Goal: Transaction & Acquisition: Download file/media

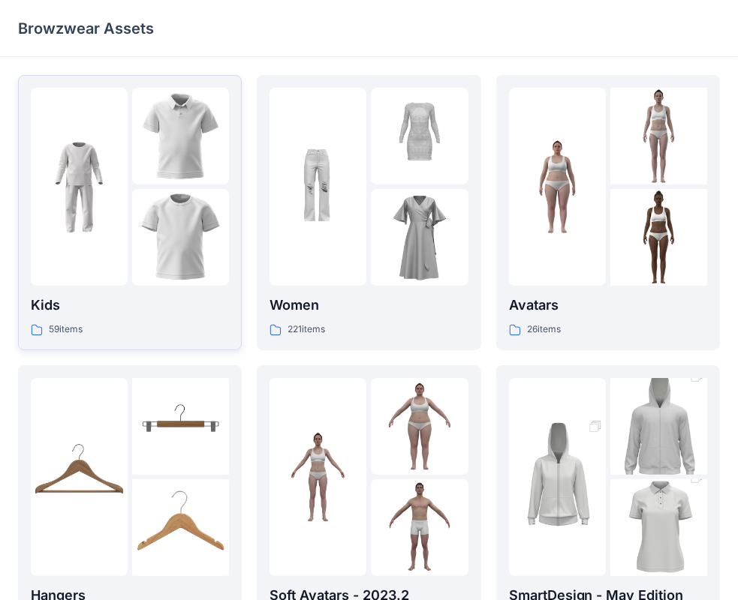
click at [156, 316] on div "Kids 59 items" at bounding box center [130, 316] width 198 height 43
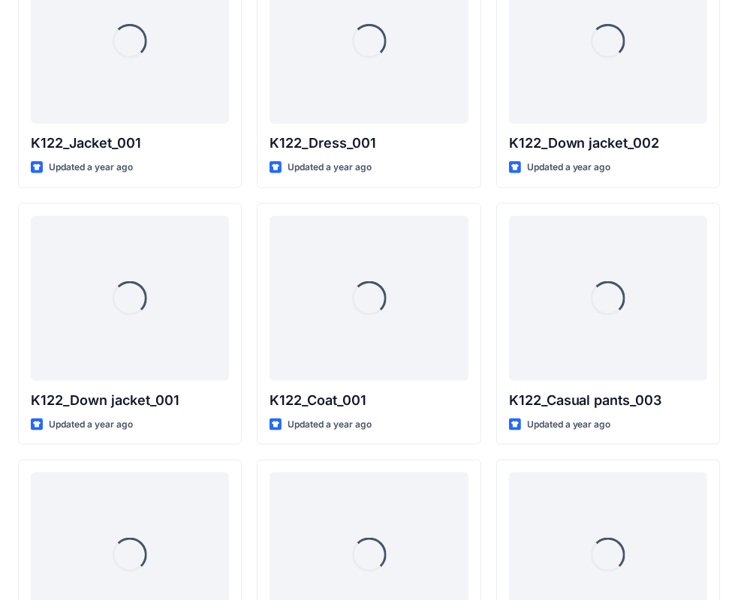
scroll to position [1160, 0]
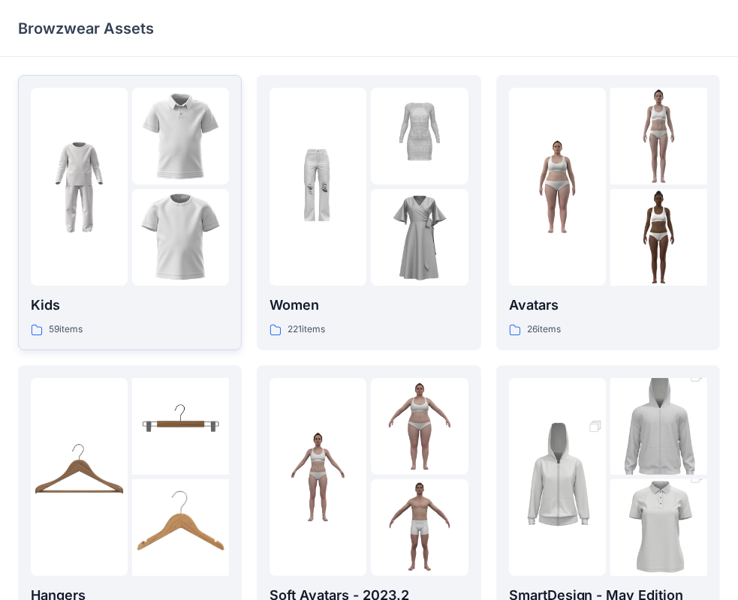
click at [165, 320] on div "Kids 59 items" at bounding box center [130, 316] width 198 height 43
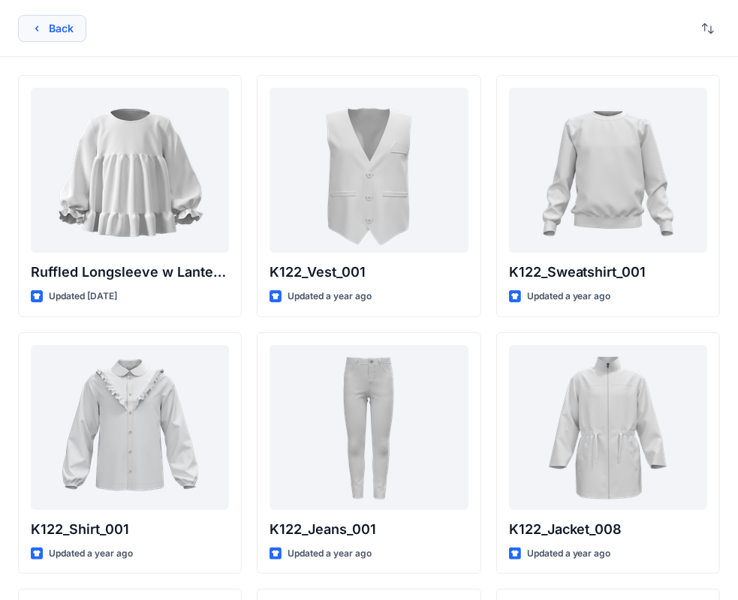
click at [45, 19] on button "Back" at bounding box center [52, 28] width 68 height 27
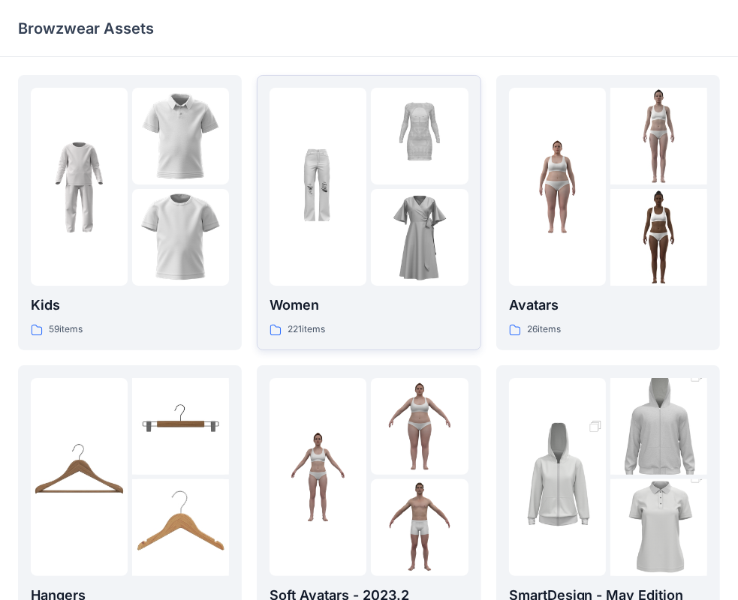
click at [380, 243] on img at bounding box center [419, 237] width 97 height 97
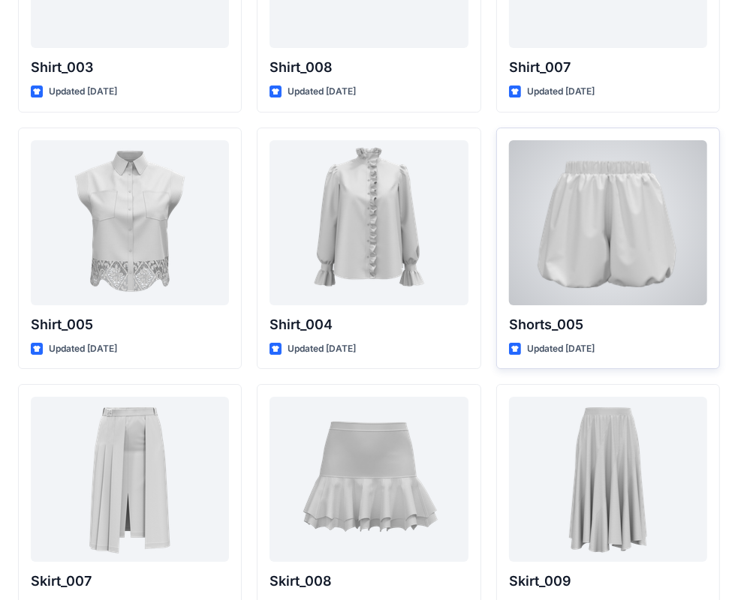
scroll to position [6953, 0]
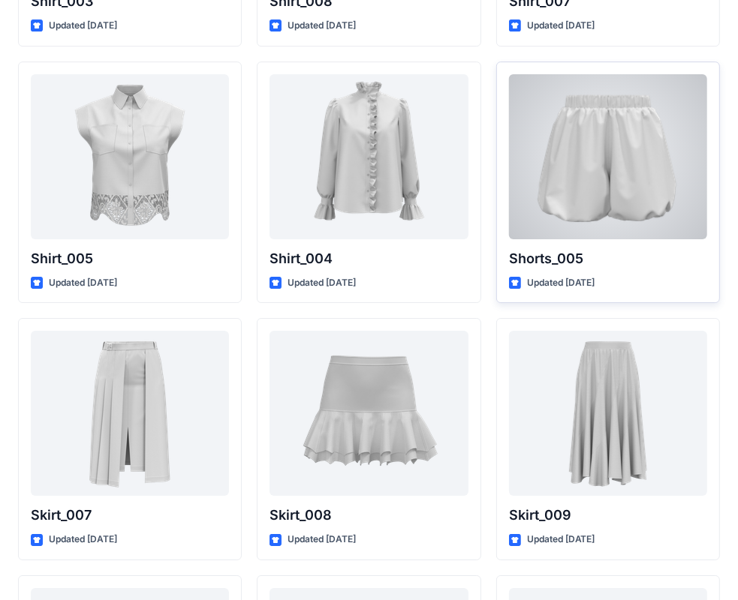
click at [586, 275] on p "Updated 6 months ago" at bounding box center [561, 283] width 68 height 16
click at [558, 264] on p "Shorts_005" at bounding box center [608, 258] width 198 height 21
click at [570, 200] on div at bounding box center [608, 156] width 198 height 165
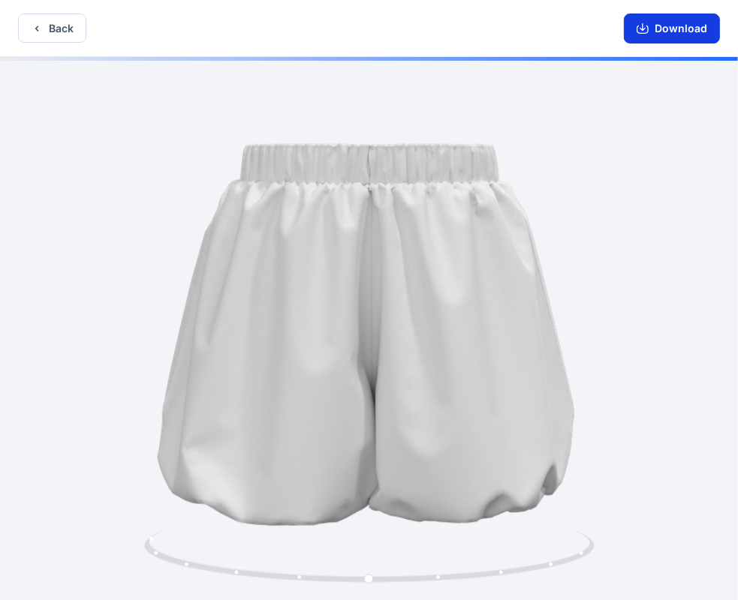
click at [682, 28] on button "Download" at bounding box center [672, 29] width 96 height 30
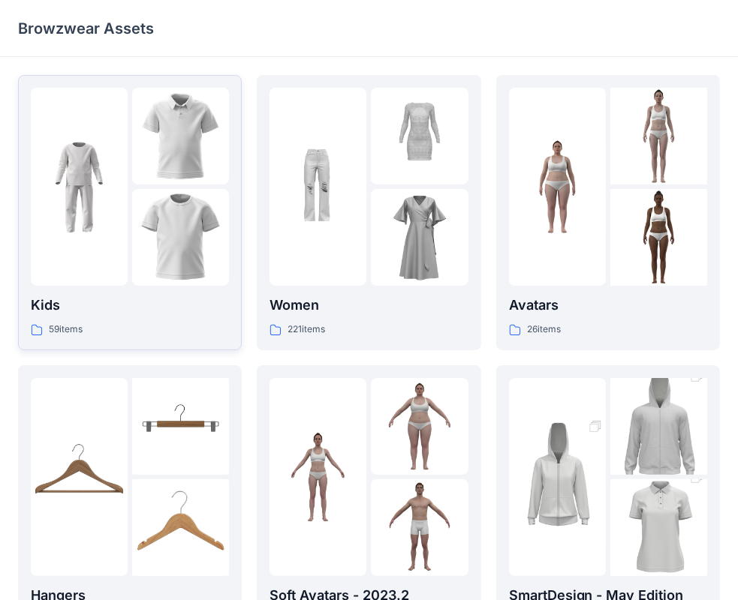
click at [74, 303] on p "Kids" at bounding box center [130, 305] width 198 height 21
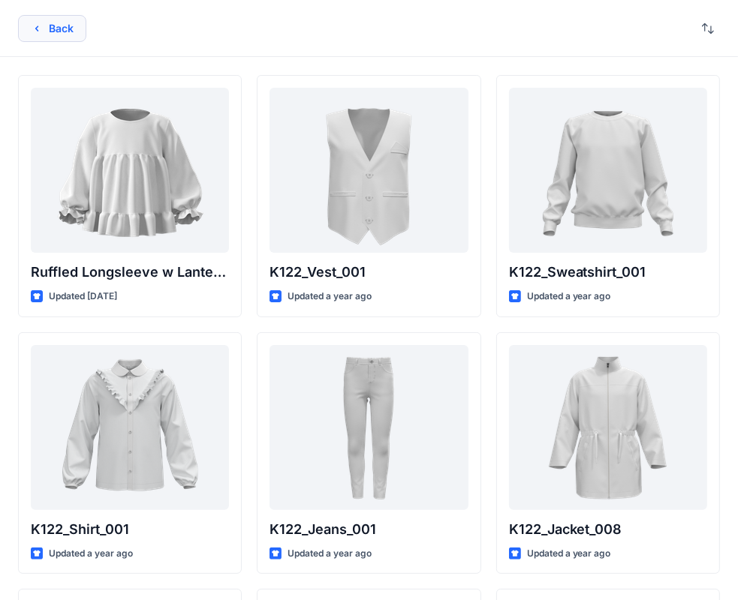
click at [33, 36] on button "Back" at bounding box center [52, 28] width 68 height 27
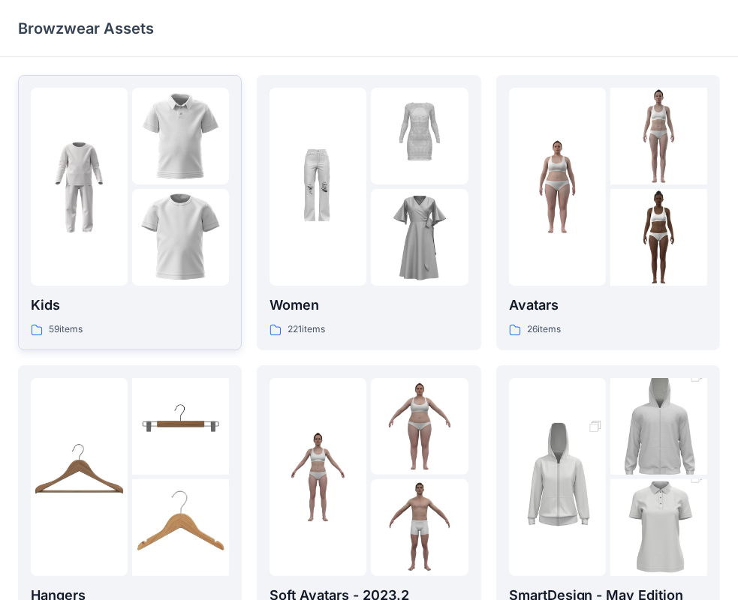
click at [99, 275] on div at bounding box center [79, 187] width 97 height 198
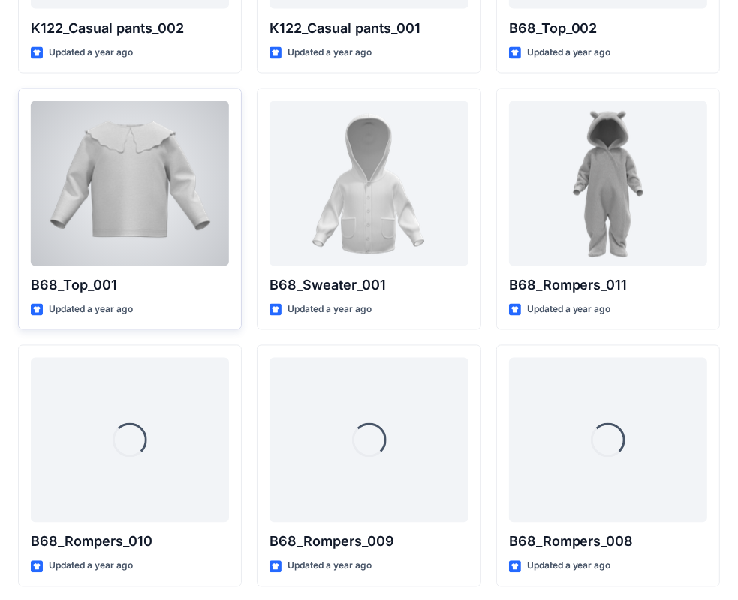
scroll to position [1888, 0]
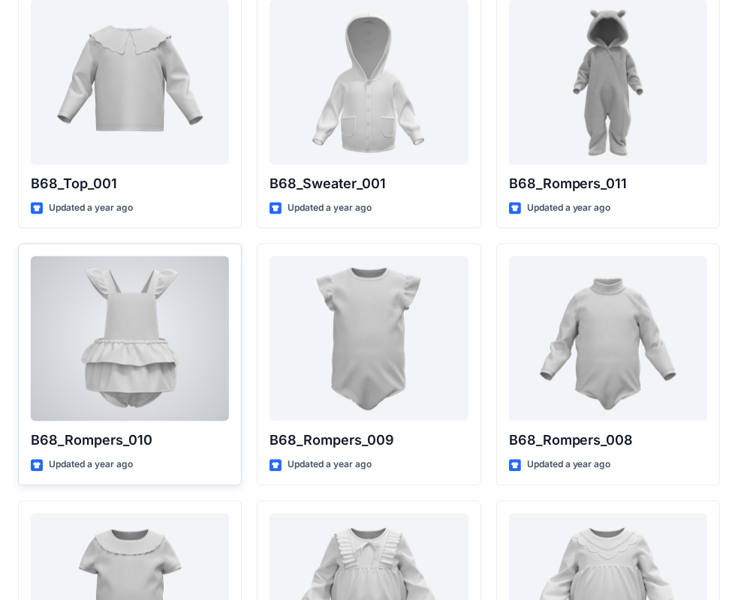
click at [161, 438] on p "B68_Rompers_010" at bounding box center [130, 440] width 198 height 21
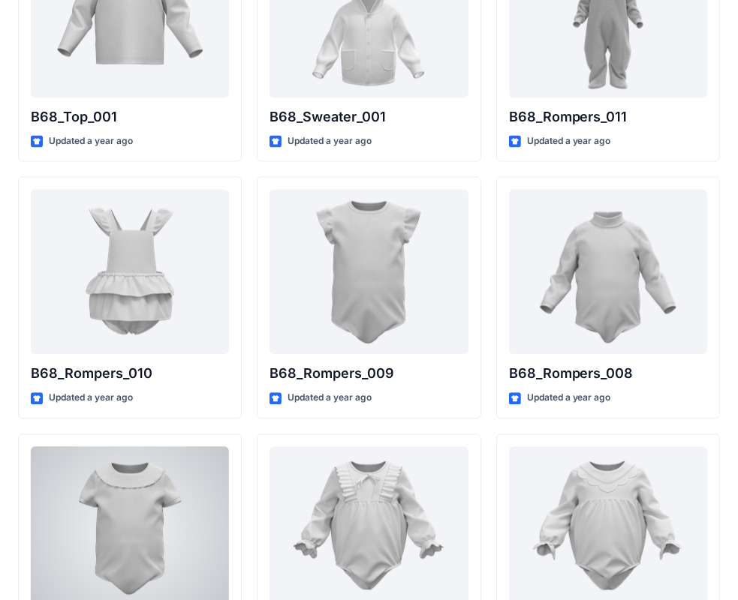
scroll to position [1940, 0]
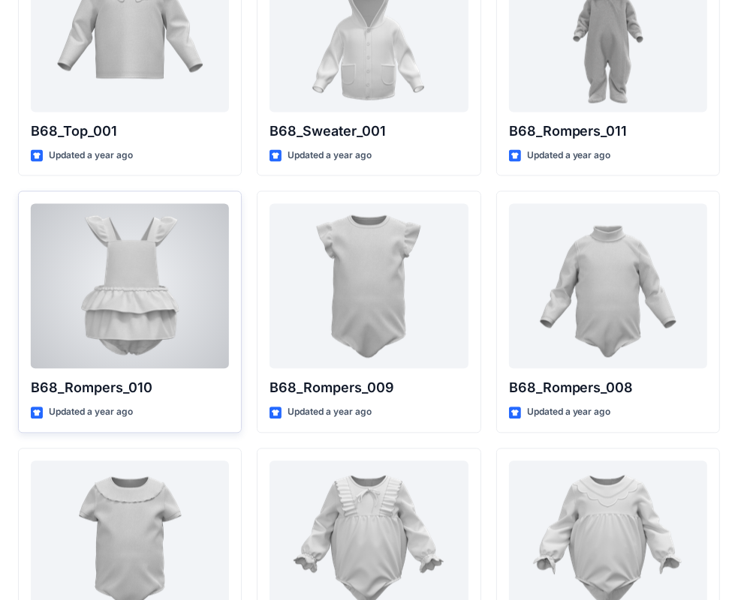
click at [181, 326] on div at bounding box center [130, 285] width 198 height 165
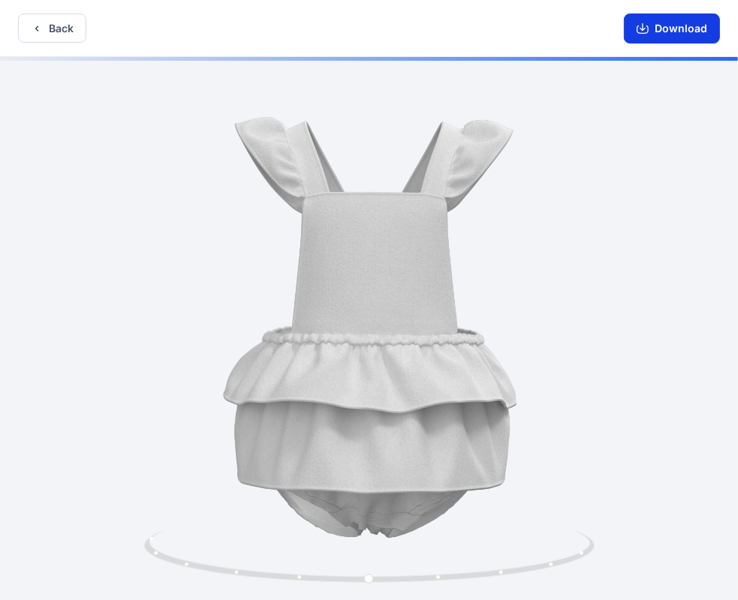
click at [655, 33] on button "Download" at bounding box center [672, 29] width 96 height 30
